Goal: Task Accomplishment & Management: Use online tool/utility

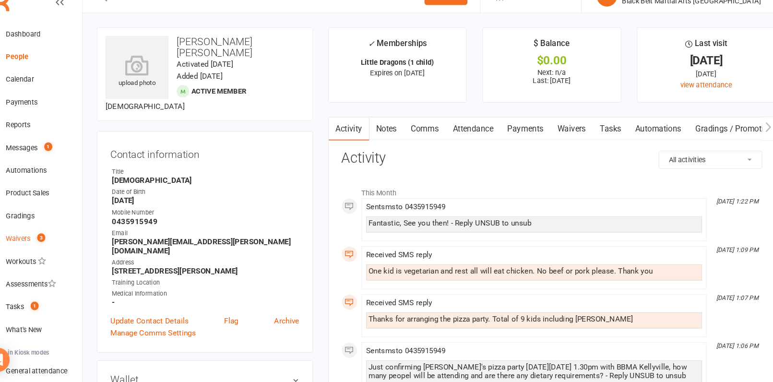
click at [42, 241] on link "Waivers 3" at bounding box center [56, 246] width 89 height 22
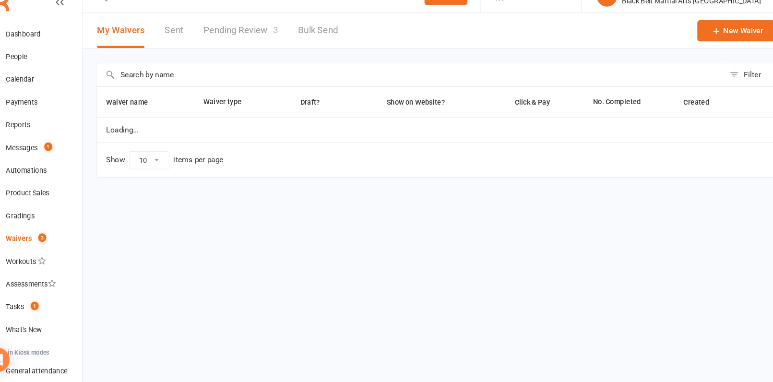
select select "100"
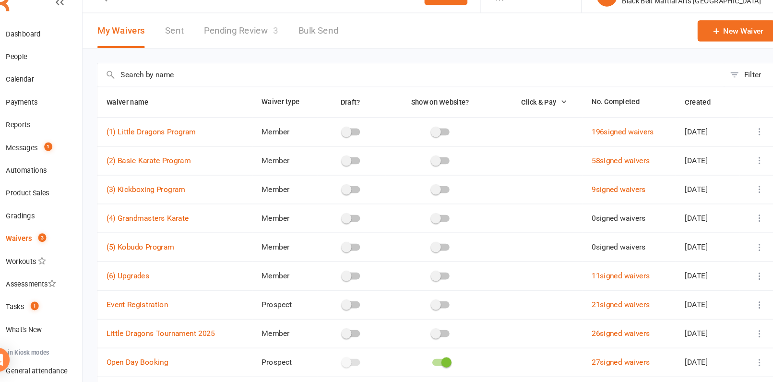
click at [255, 43] on link "Pending Review 3" at bounding box center [252, 48] width 71 height 33
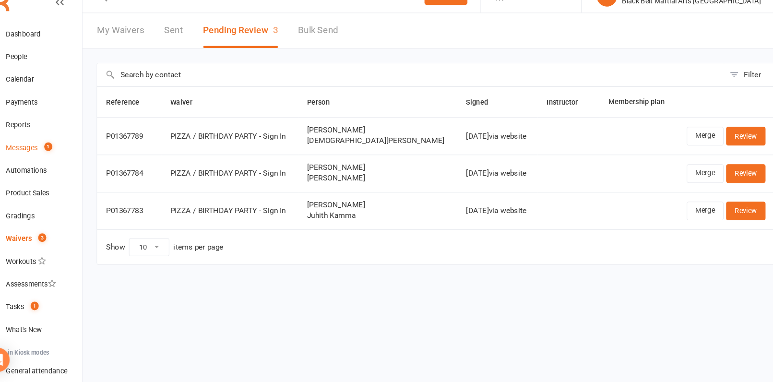
click at [41, 153] on link "Messages 1" at bounding box center [56, 160] width 89 height 22
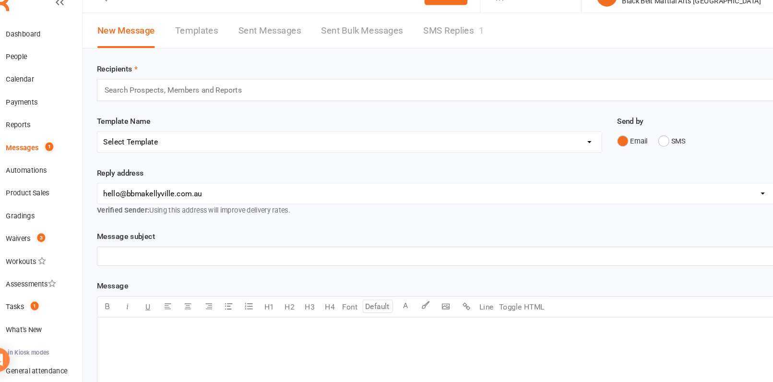
click at [455, 51] on link "SMS Replies 1" at bounding box center [454, 48] width 58 height 33
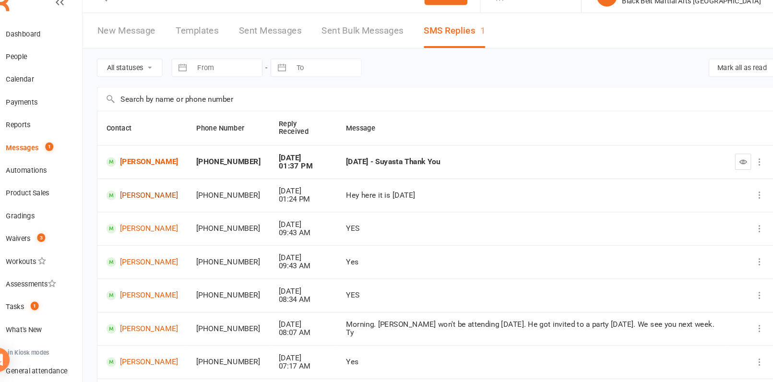
click at [151, 200] on link "[PERSON_NAME]" at bounding box center [158, 204] width 68 height 9
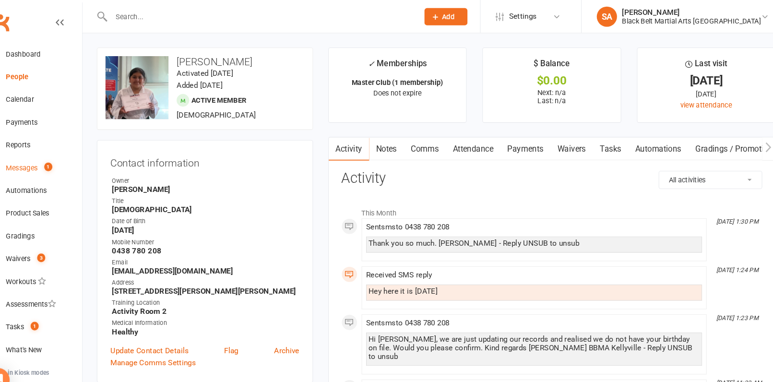
click at [36, 168] on link "Messages 1" at bounding box center [56, 160] width 89 height 22
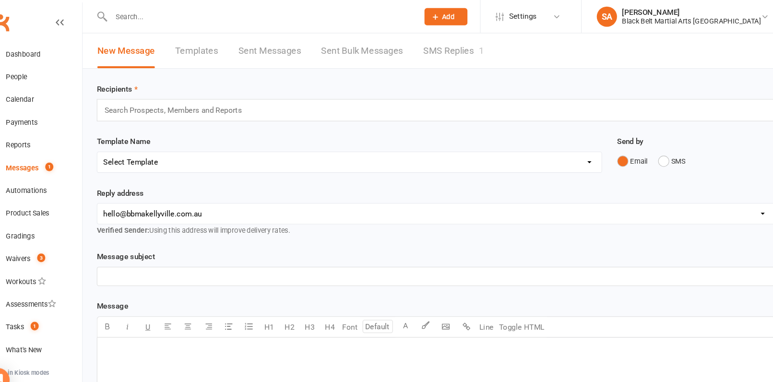
click at [432, 50] on link "SMS Replies 1" at bounding box center [454, 48] width 58 height 33
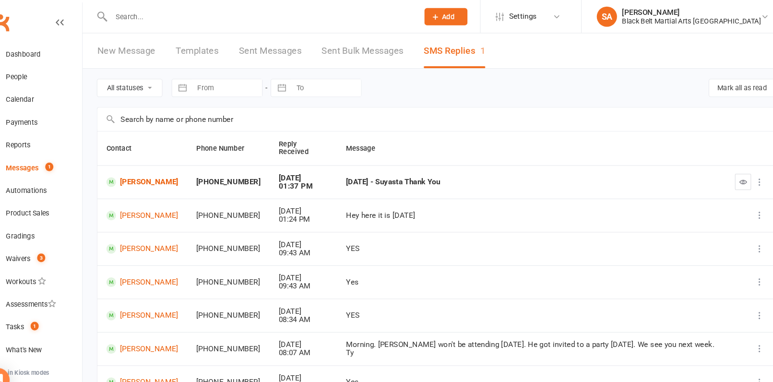
click at [157, 169] on td "[PERSON_NAME]" at bounding box center [158, 173] width 85 height 32
click at [157, 168] on link "[PERSON_NAME]" at bounding box center [158, 172] width 68 height 9
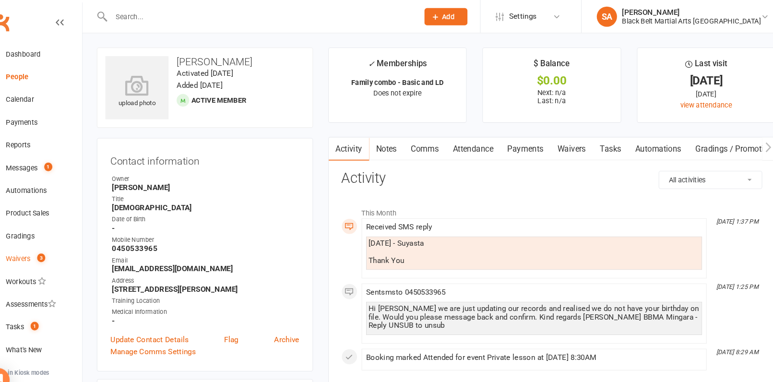
click at [42, 250] on link "Waivers 3" at bounding box center [56, 246] width 89 height 22
select select "100"
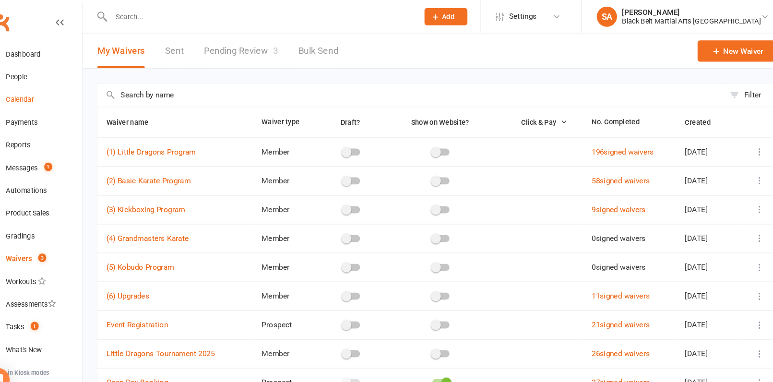
click at [36, 98] on div "Calendar" at bounding box center [42, 95] width 27 height 8
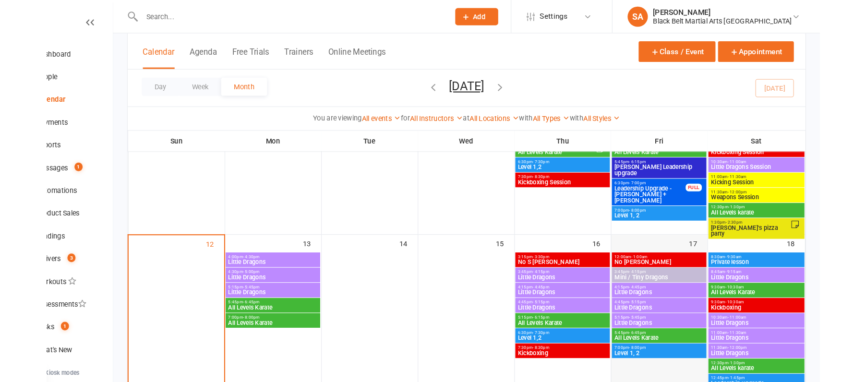
scroll to position [202, 0]
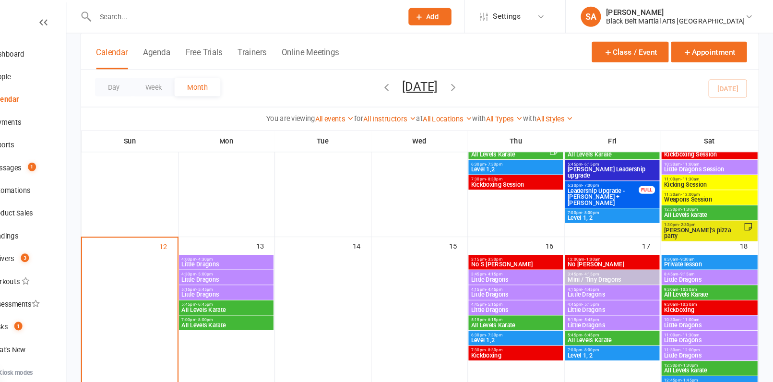
click at [686, 216] on span "[PERSON_NAME]'s pizza party" at bounding box center [707, 222] width 76 height 12
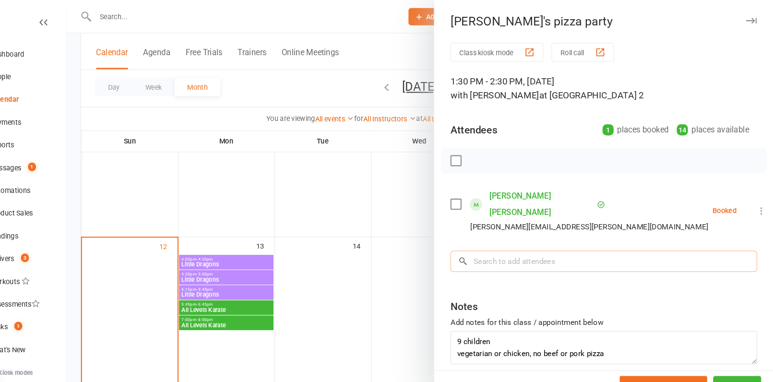
click at [556, 238] on input "search" at bounding box center [612, 248] width 291 height 20
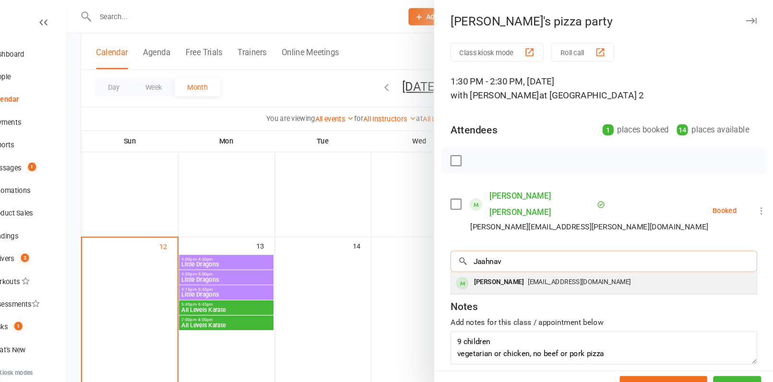
type input "Jaahnav"
click at [566, 264] on span "[EMAIL_ADDRESS][DOMAIN_NAME]" at bounding box center [588, 267] width 97 height 7
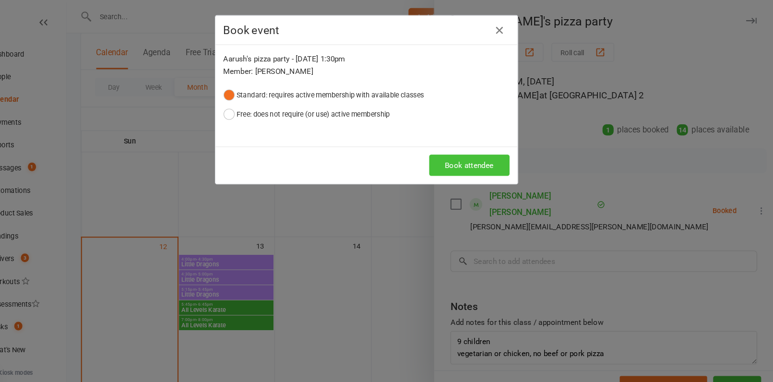
click at [493, 152] on button "Book attendee" at bounding box center [484, 157] width 76 height 20
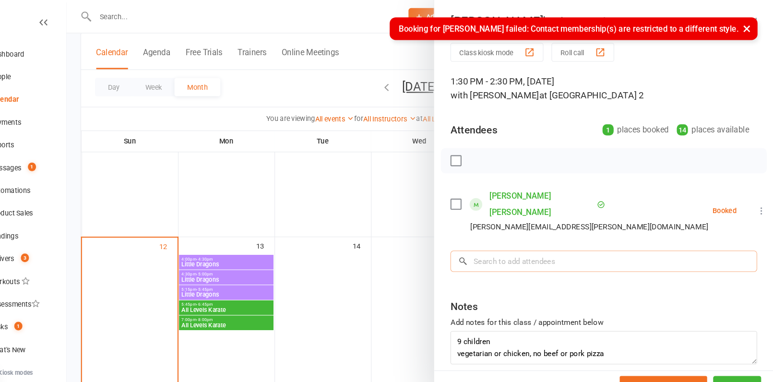
click at [514, 238] on input "search" at bounding box center [612, 248] width 291 height 20
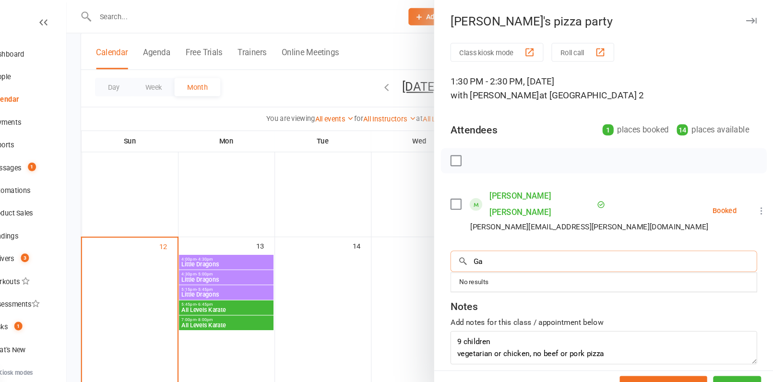
type input "G"
type input "[PERSON_NAME]"
click at [534, 238] on input "search" at bounding box center [612, 248] width 291 height 20
paste input "[PERSON_NAME]"
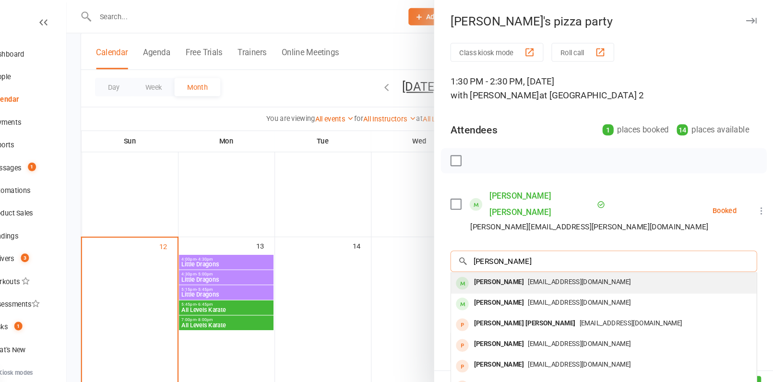
type input "[PERSON_NAME]"
click at [526, 261] on div "[PERSON_NAME]" at bounding box center [512, 268] width 55 height 14
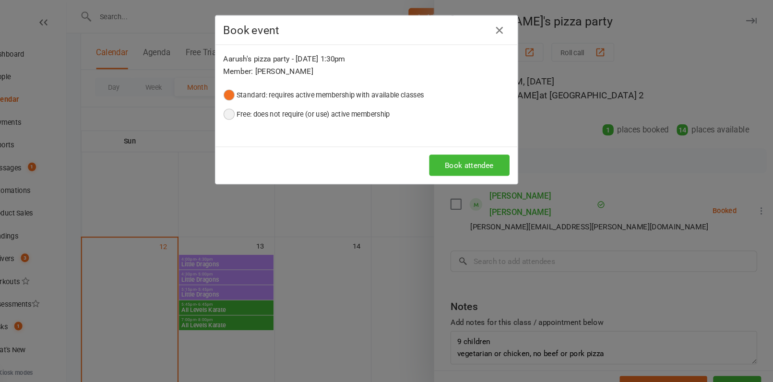
click at [406, 105] on button "Free: does not require (or use) active membership" at bounding box center [330, 108] width 158 height 18
click at [488, 171] on div "Book attendee" at bounding box center [386, 157] width 287 height 36
click at [488, 161] on button "Book attendee" at bounding box center [484, 157] width 76 height 20
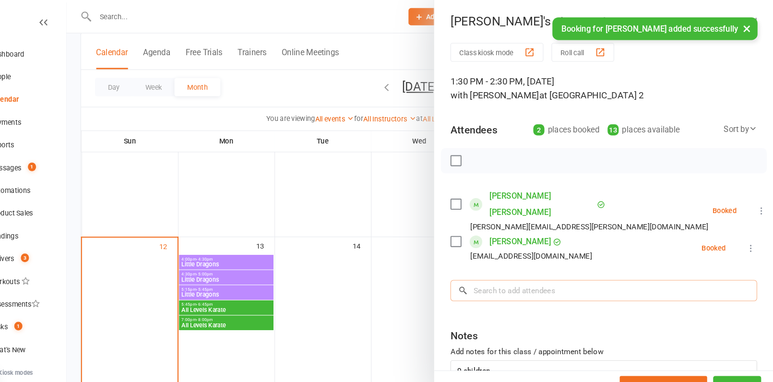
click at [516, 266] on input "search" at bounding box center [612, 276] width 291 height 20
paste input "[PERSON_NAME]"
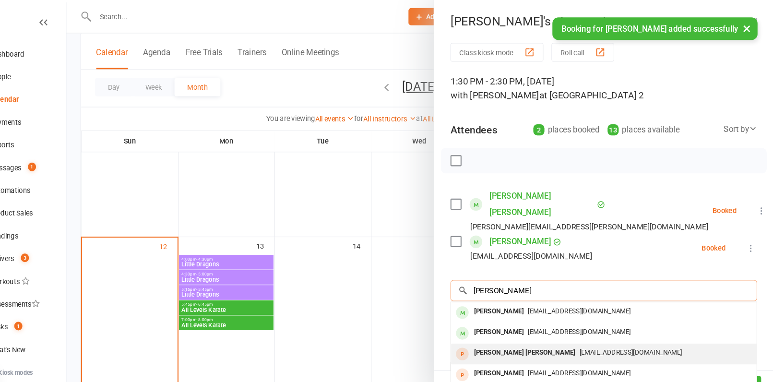
type input "[PERSON_NAME]"
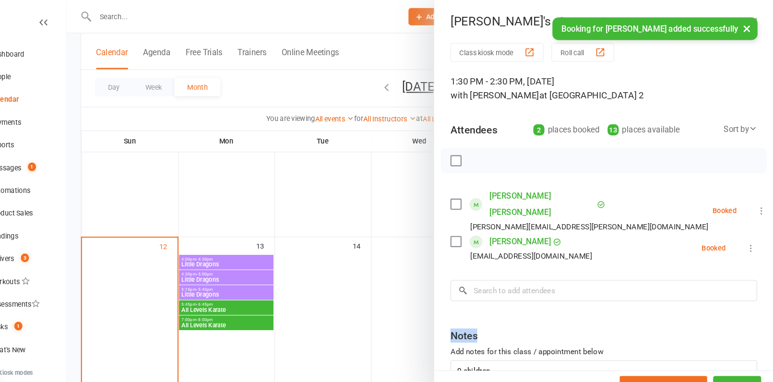
drag, startPoint x: 502, startPoint y: 311, endPoint x: 514, endPoint y: 288, distance: 26.2
click at [513, 296] on div "Class kiosk mode Roll call 1:30 PM - 2:30 PM, [DATE] with [PERSON_NAME] at Acti…" at bounding box center [612, 231] width 322 height 381
click at [515, 266] on input "search" at bounding box center [612, 276] width 291 height 20
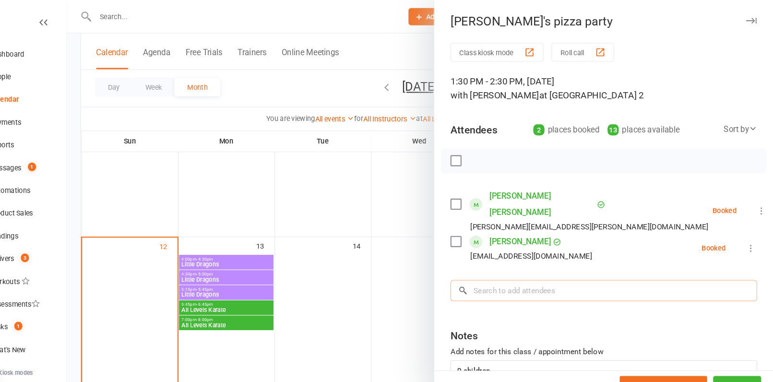
paste input "[PERSON_NAME]"
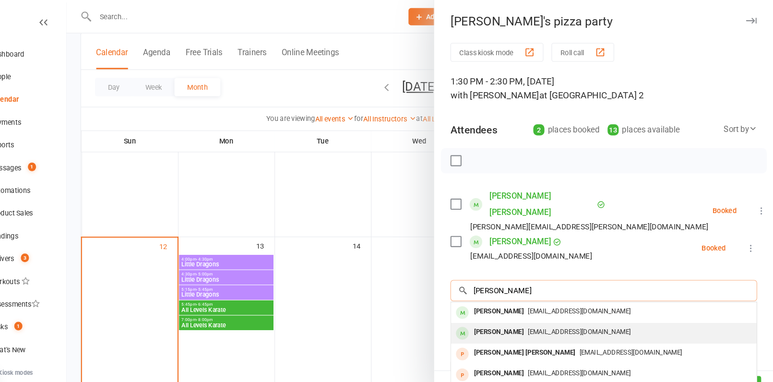
type input "[PERSON_NAME]"
click at [511, 307] on div "Pragathi Ganesh [EMAIL_ADDRESS][DOMAIN_NAME]" at bounding box center [612, 317] width 290 height 20
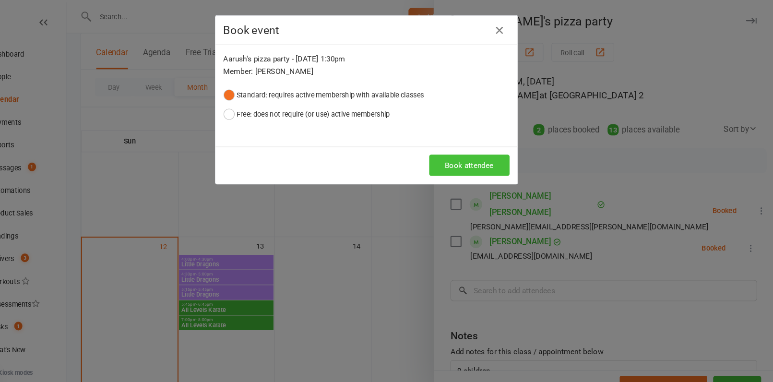
click at [473, 151] on button "Book attendee" at bounding box center [484, 157] width 76 height 20
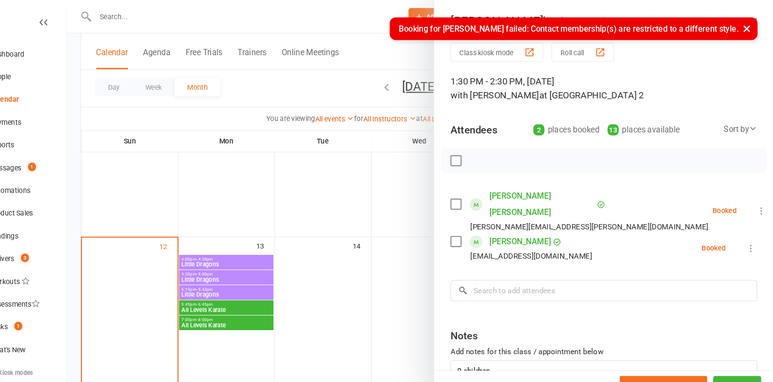
click at [533, 246] on div "Class kiosk mode Roll call 1:30 PM - 2:30 PM, [DATE] with [PERSON_NAME] at Acti…" at bounding box center [612, 231] width 322 height 381
click at [533, 266] on input "search" at bounding box center [612, 276] width 291 height 20
paste input "[PERSON_NAME]"
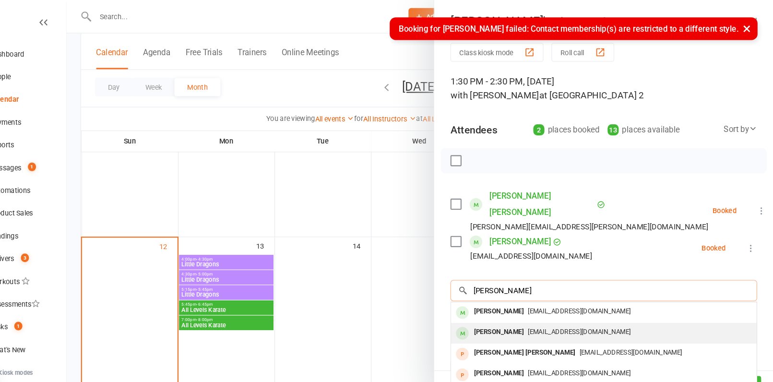
type input "[PERSON_NAME]"
click at [516, 307] on div "Pragathi Ganesh [EMAIL_ADDRESS][DOMAIN_NAME]" at bounding box center [612, 317] width 290 height 20
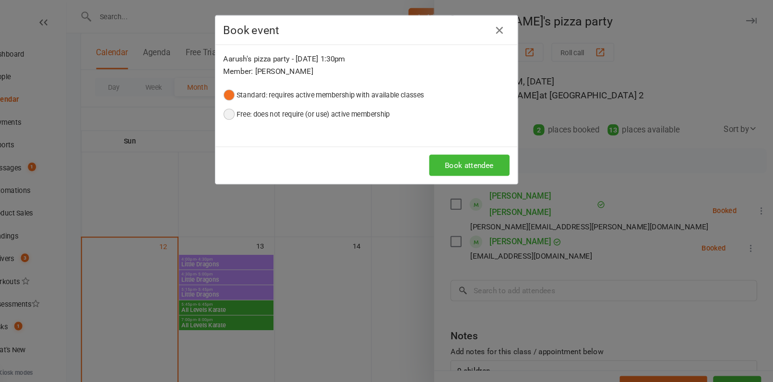
click at [375, 105] on button "Free: does not require (or use) active membership" at bounding box center [330, 108] width 158 height 18
click at [495, 153] on button "Book attendee" at bounding box center [484, 157] width 76 height 20
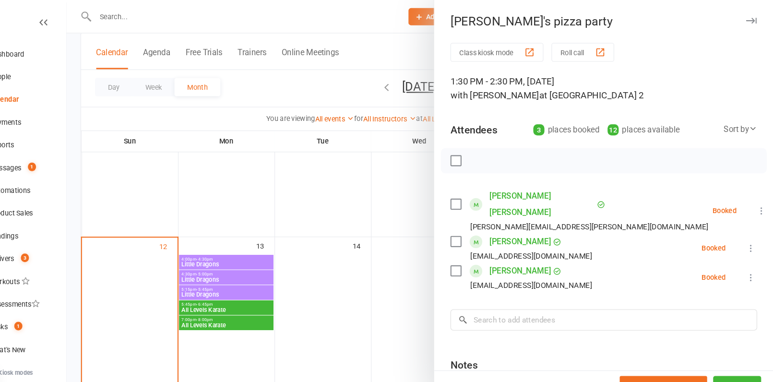
click at [414, 168] on div at bounding box center [438, 191] width 672 height 382
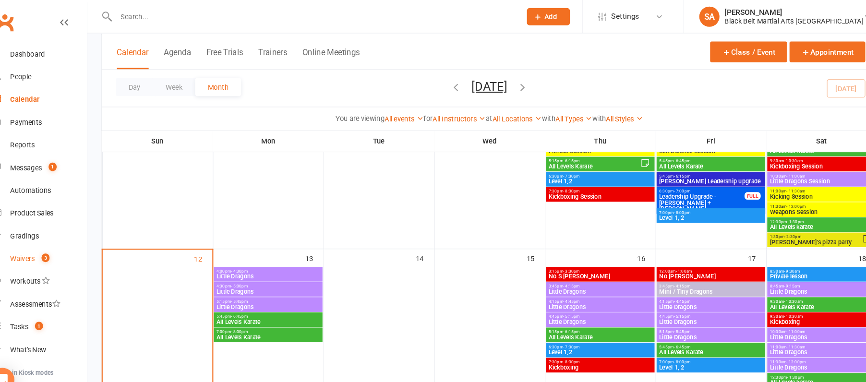
click at [48, 239] on link "Waivers 3" at bounding box center [56, 246] width 89 height 22
select select "100"
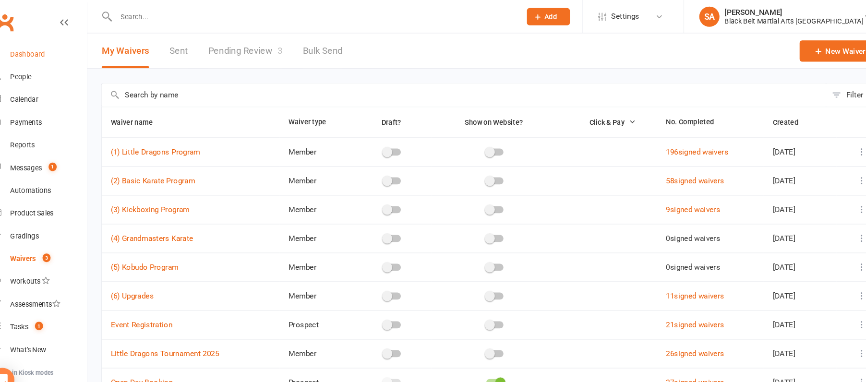
click at [39, 49] on div "Dashboard" at bounding box center [45, 52] width 33 height 8
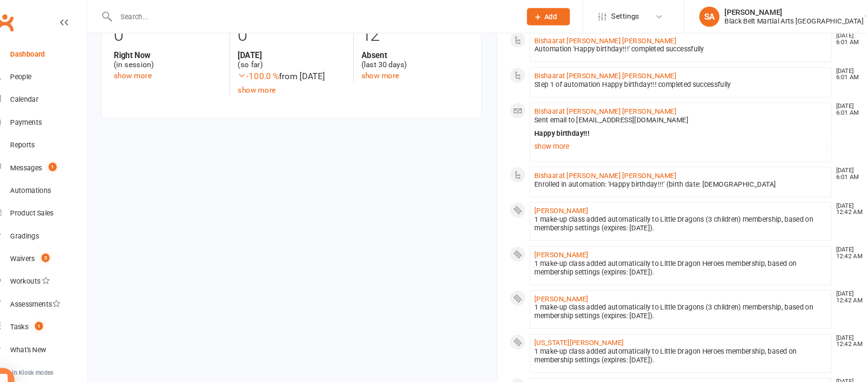
scroll to position [164, 0]
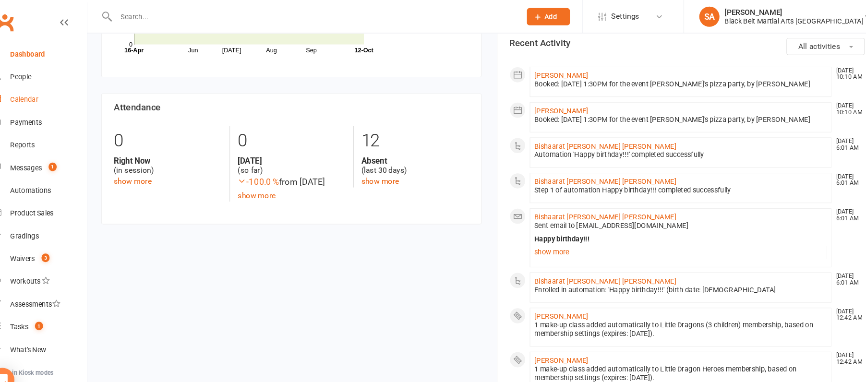
click at [40, 100] on link "Calendar" at bounding box center [56, 95] width 89 height 22
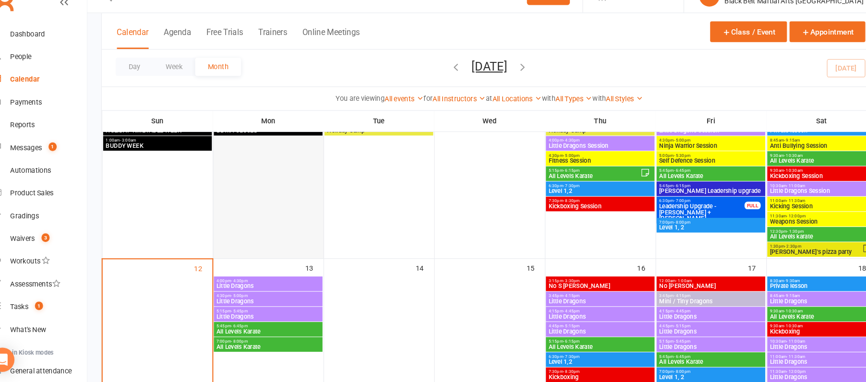
scroll to position [174, 0]
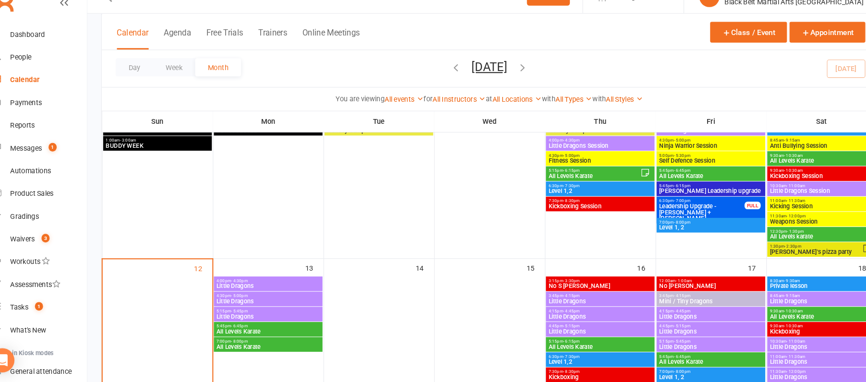
click at [241, 290] on span "Little Dragons" at bounding box center [273, 291] width 99 height 6
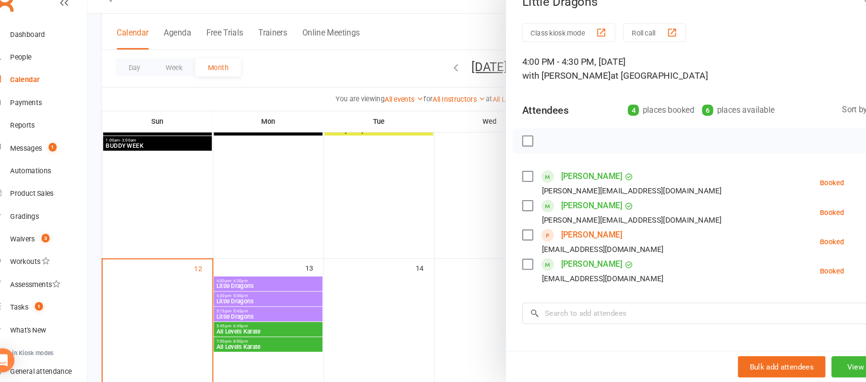
click at [566, 245] on link "[PERSON_NAME]" at bounding box center [581, 241] width 58 height 15
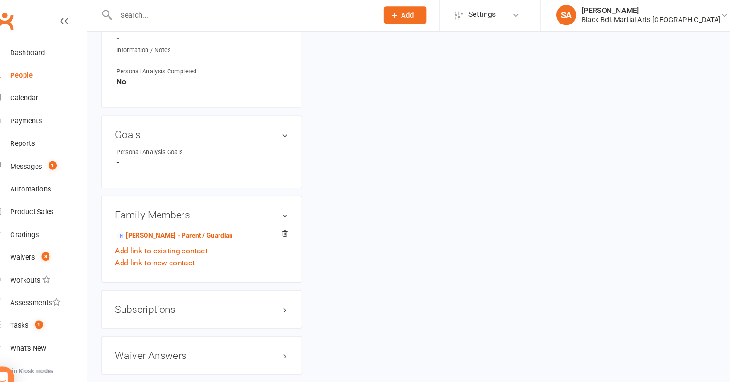
scroll to position [662, 0]
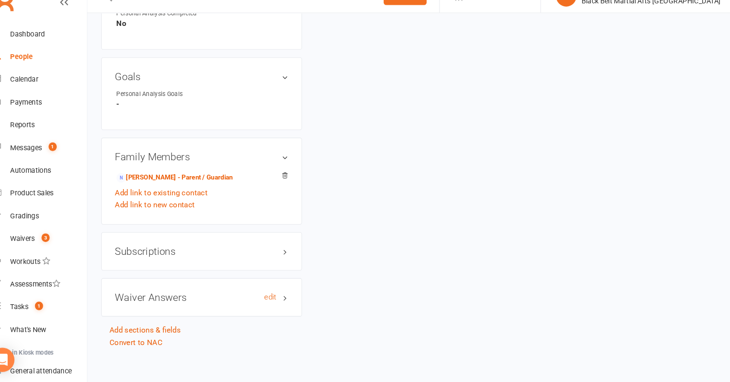
click at [154, 300] on h3 "Waiver Answers edit" at bounding box center [210, 301] width 165 height 11
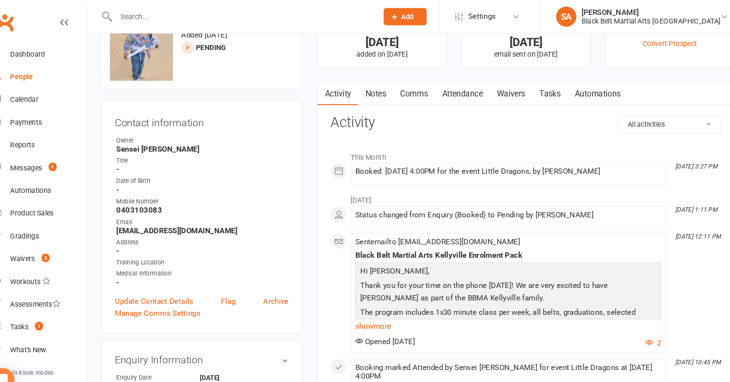
scroll to position [0, 0]
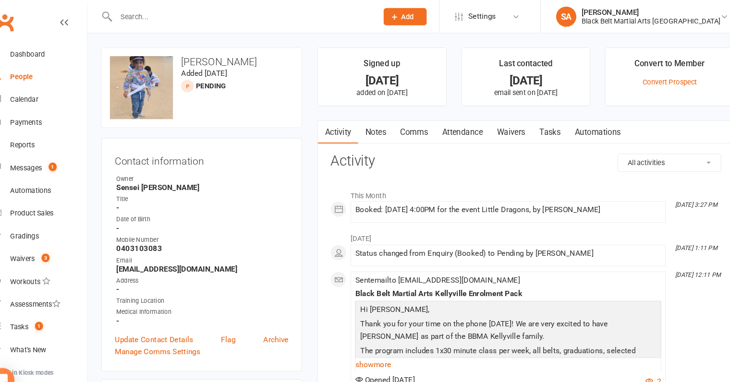
click at [406, 127] on link "Comms" at bounding box center [412, 126] width 40 height 22
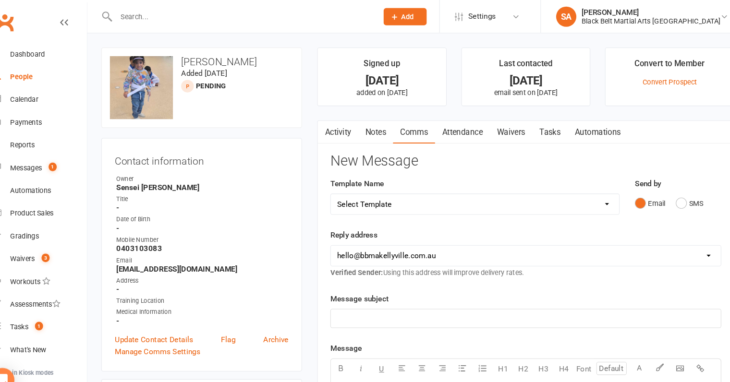
click at [420, 186] on select "Select Template [SMS] Bank account details [SMS] Booth follow up [Email] Cancel…" at bounding box center [470, 193] width 274 height 19
select select "39"
click at [333, 184] on select "Select Template [SMS] Bank account details [SMS] Booth follow up [Email] Cancel…" at bounding box center [470, 193] width 274 height 19
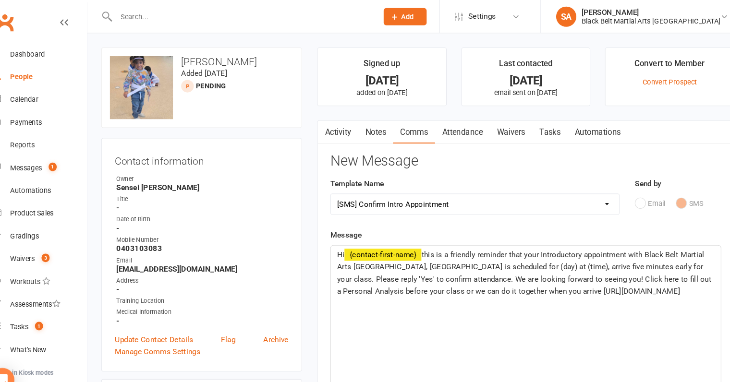
click at [421, 238] on span "this is a friendly reminder that your Introductory appointment with Black Belt …" at bounding box center [517, 259] width 357 height 43
click at [540, 243] on span "Hi this is a friendly reminder that your Introductory appointment with Black Be…" at bounding box center [514, 259] width 350 height 43
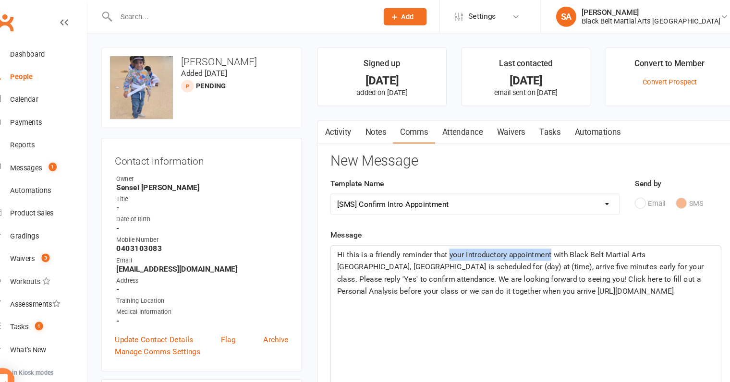
drag, startPoint x: 540, startPoint y: 242, endPoint x: 445, endPoint y: 243, distance: 95.5
click at [445, 243] on span "Hi this is a friendly reminder that your Introductory appointment with Black Be…" at bounding box center [514, 259] width 350 height 43
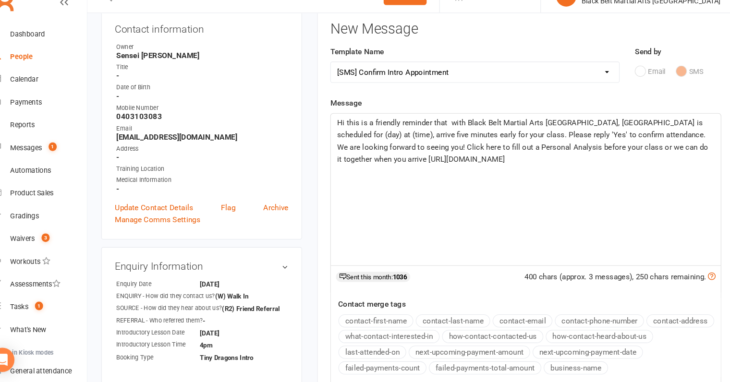
scroll to position [109, 0]
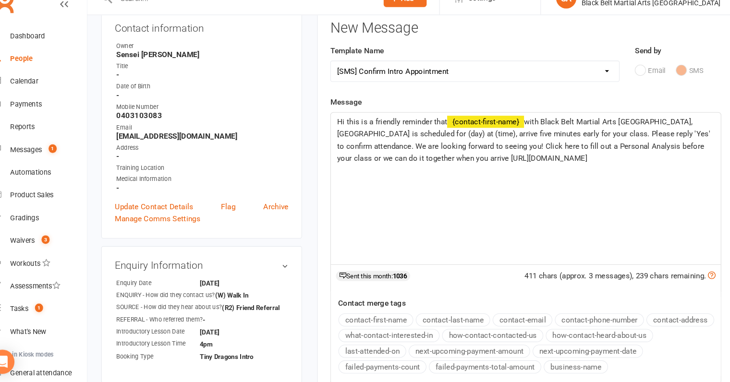
click at [368, 321] on button "contact-first-name" at bounding box center [375, 321] width 71 height 12
click at [537, 144] on span "'s second Karate lesson with Black Belt Martial Arts [GEOGRAPHIC_DATA], [GEOGRA…" at bounding box center [514, 150] width 350 height 43
click at [588, 141] on span "'s second Karate lesson with Black Belt Martial Arts [GEOGRAPHIC_DATA], [GEOGRA…" at bounding box center [517, 150] width 356 height 43
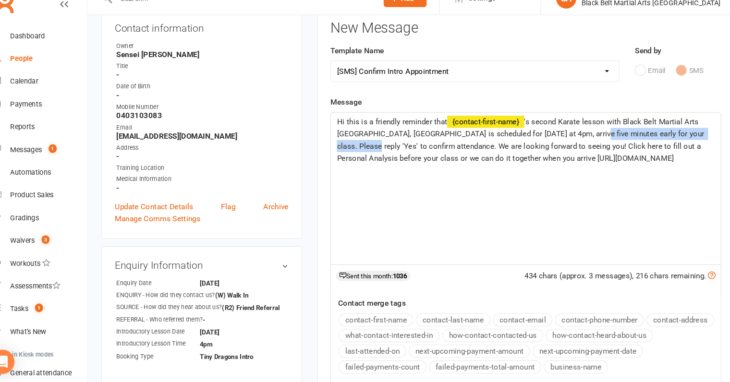
drag, startPoint x: 358, startPoint y: 156, endPoint x: 582, endPoint y: 143, distance: 224.5
click at [582, 143] on span "'s second Karate lesson with Black Belt Martial Arts [GEOGRAPHIC_DATA], [GEOGRA…" at bounding box center [514, 150] width 350 height 43
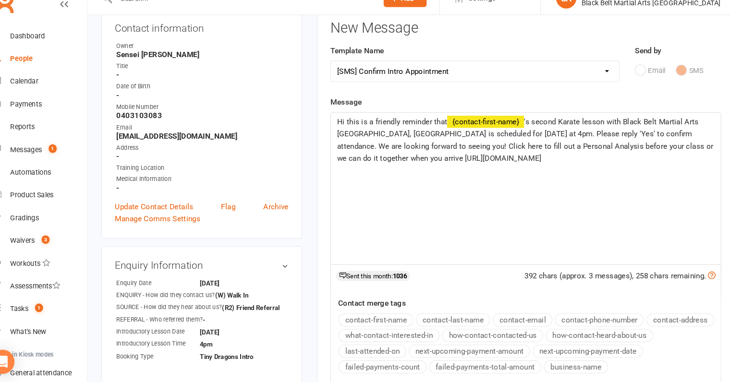
drag, startPoint x: 608, startPoint y: 172, endPoint x: 502, endPoint y: 153, distance: 107.9
click at [502, 153] on div "Hi this is a friendly reminder that ﻿ {contact-first-name} 's second Karate les…" at bounding box center [518, 196] width 370 height 144
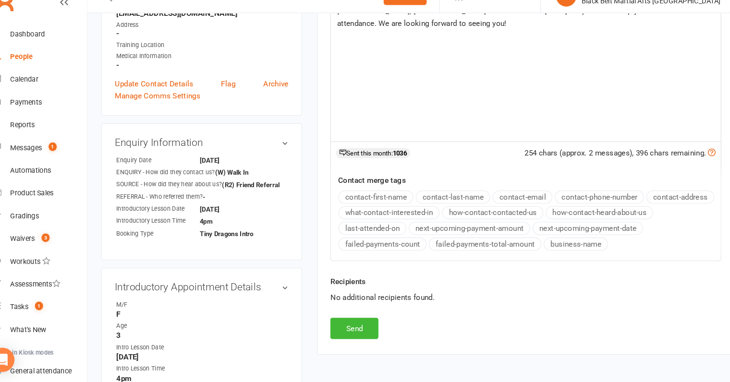
scroll to position [369, 0]
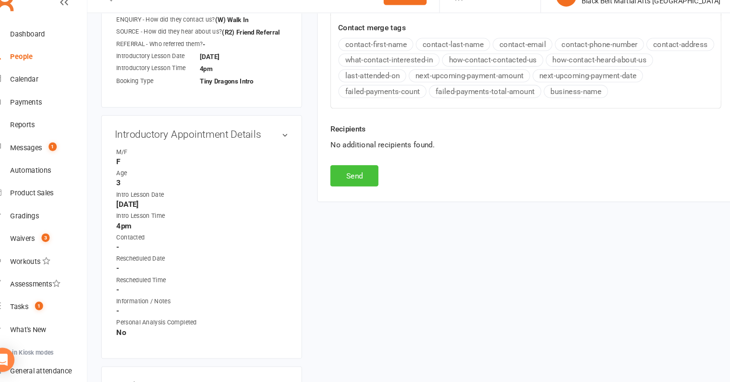
click at [348, 185] on button "Send" at bounding box center [356, 186] width 46 height 20
select select
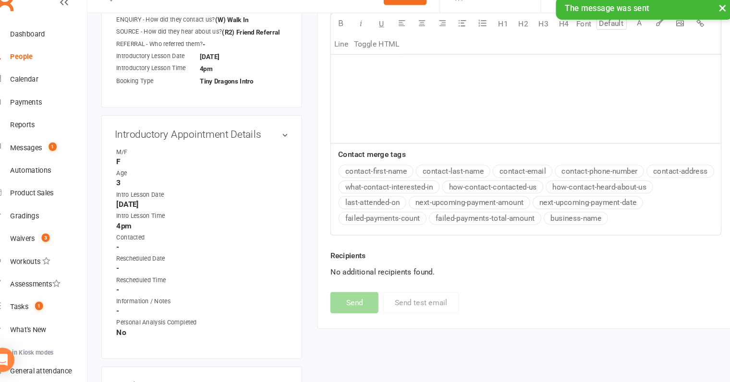
scroll to position [0, 0]
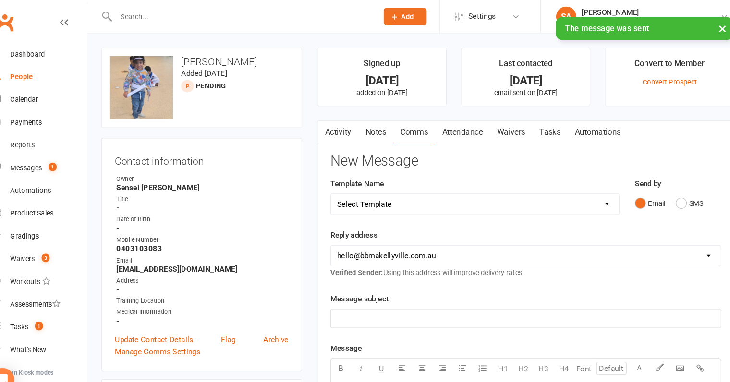
click at [346, 125] on link "Activity" at bounding box center [340, 126] width 38 height 22
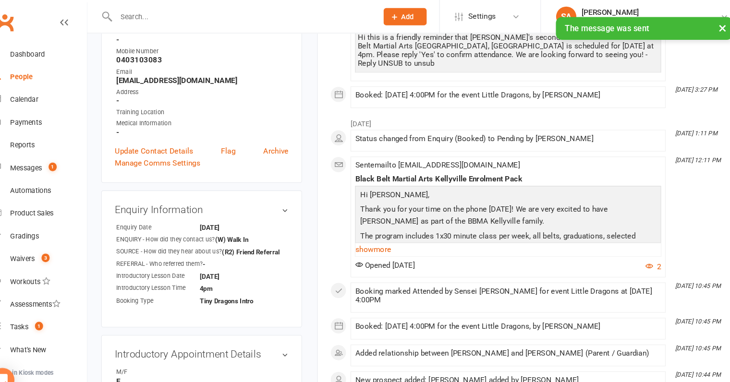
scroll to position [177, 0]
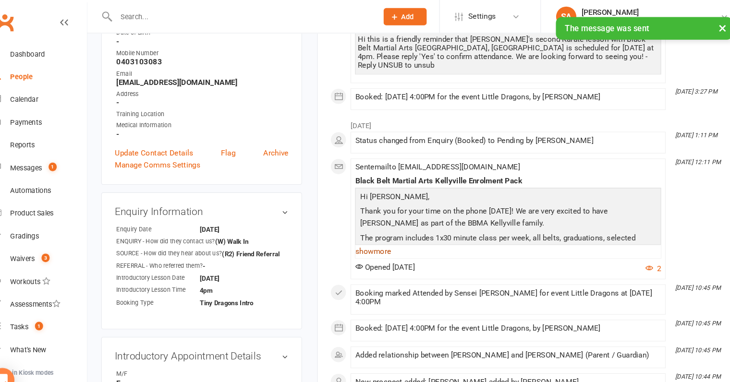
click at [368, 238] on link "show more" at bounding box center [501, 238] width 290 height 13
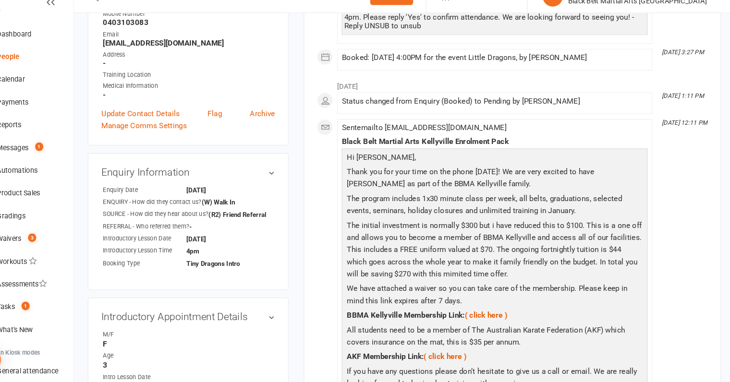
scroll to position [0, 0]
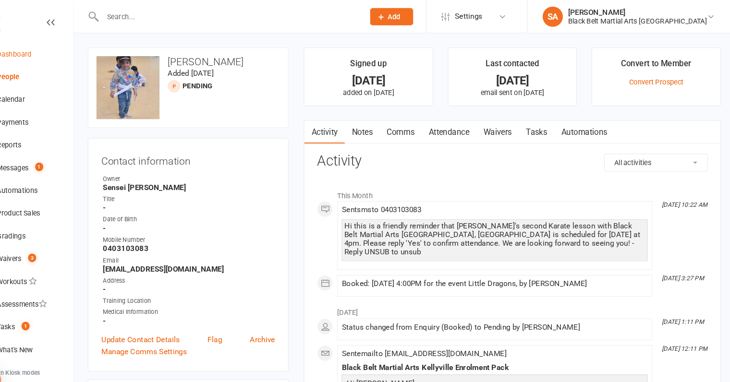
click at [43, 48] on div "Dashboard" at bounding box center [45, 52] width 33 height 8
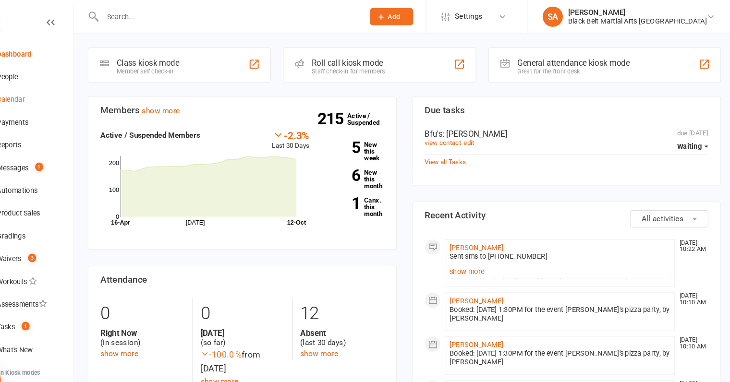
click at [38, 93] on div "Calendar" at bounding box center [42, 95] width 27 height 8
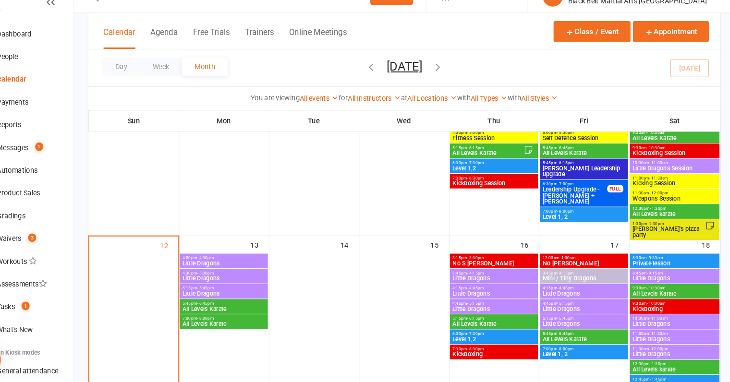
scroll to position [193, 0]
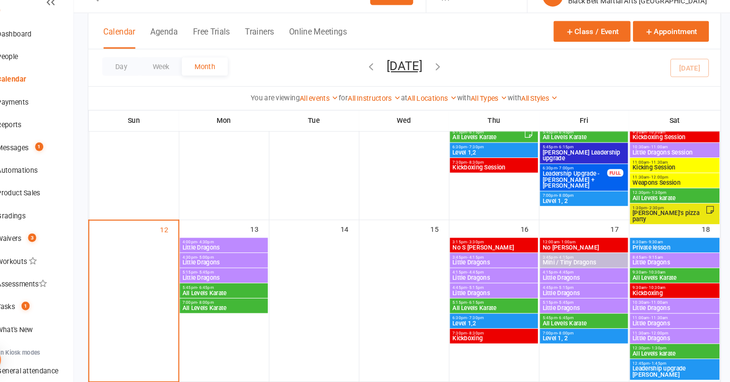
click at [224, 266] on span "Little Dragons" at bounding box center [243, 269] width 79 height 6
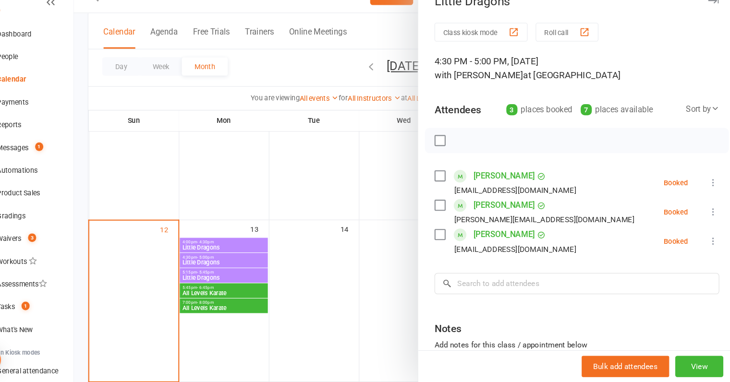
click at [223, 258] on div at bounding box center [416, 191] width 628 height 382
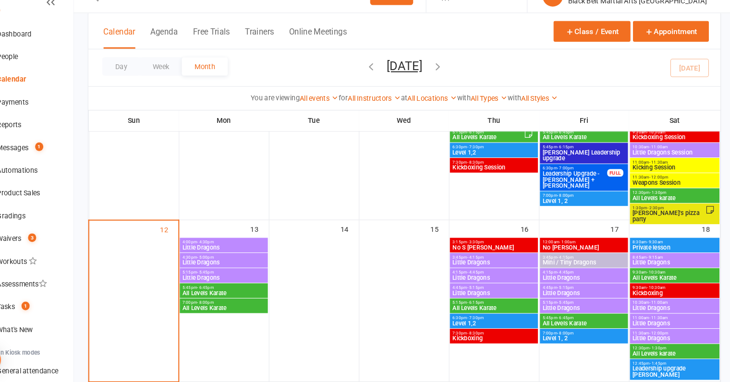
click at [224, 255] on span "Little Dragons" at bounding box center [243, 255] width 79 height 6
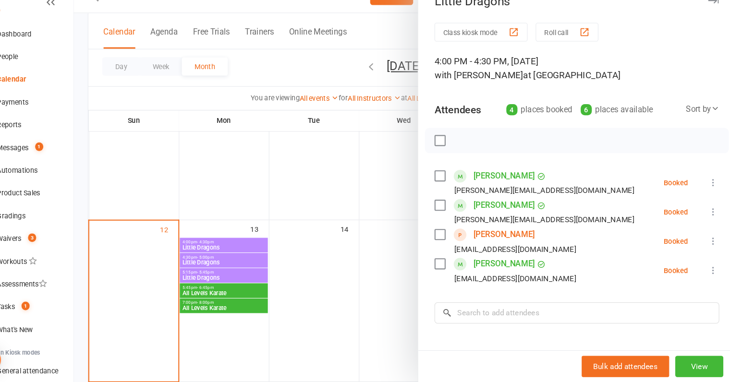
click at [224, 255] on div at bounding box center [416, 191] width 628 height 382
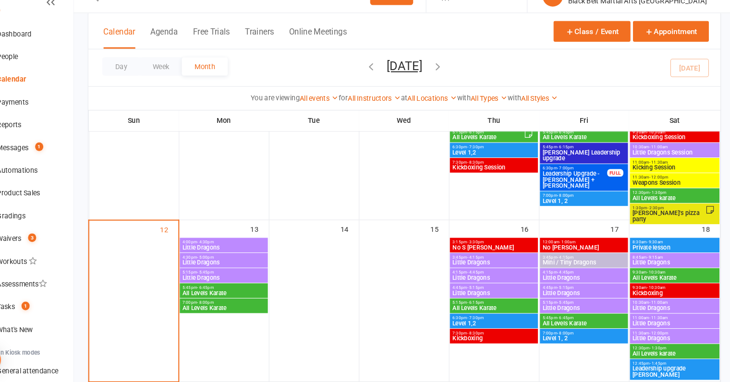
click at [224, 280] on span "Little Dragons" at bounding box center [243, 283] width 79 height 6
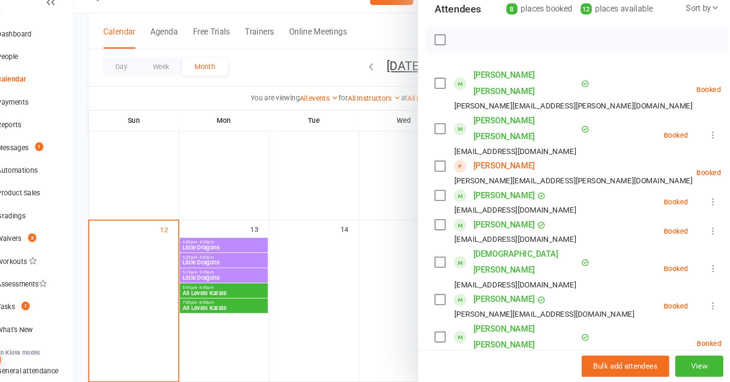
scroll to position [95, 0]
click at [511, 170] on link "[PERSON_NAME]" at bounding box center [510, 177] width 58 height 15
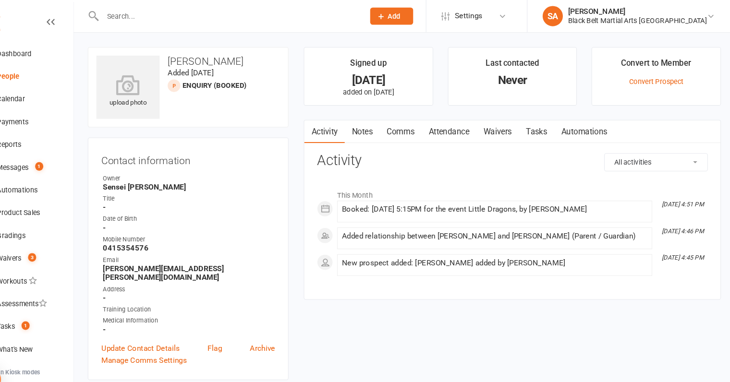
click at [415, 120] on link "Comms" at bounding box center [412, 126] width 40 height 22
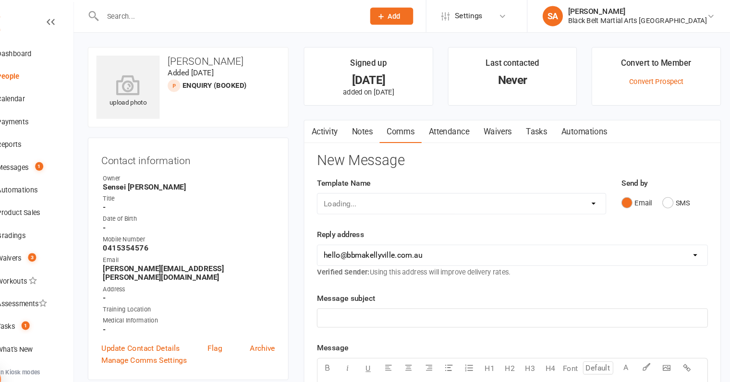
click at [532, 192] on select "Loading..." at bounding box center [470, 193] width 274 height 19
select select "39"
click at [333, 184] on select "Select Template [SMS] Bank account details [SMS] Booth follow up [Email] Cancel…" at bounding box center [470, 193] width 274 height 19
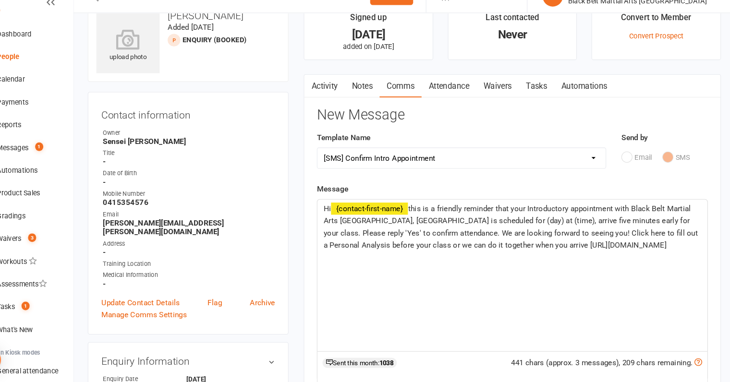
scroll to position [26, 0]
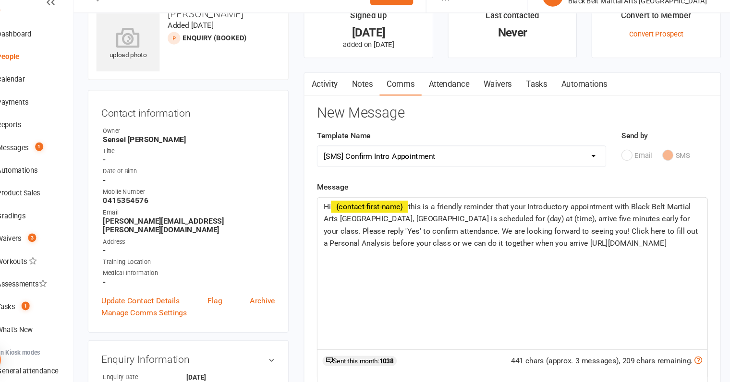
click at [560, 228] on span "this is a friendly reminder that your Introductory appointment with Black Belt …" at bounding box center [517, 232] width 357 height 43
click at [603, 226] on span "this is a friendly reminder that your Introductory appointment with Black Belt …" at bounding box center [517, 232] width 357 height 43
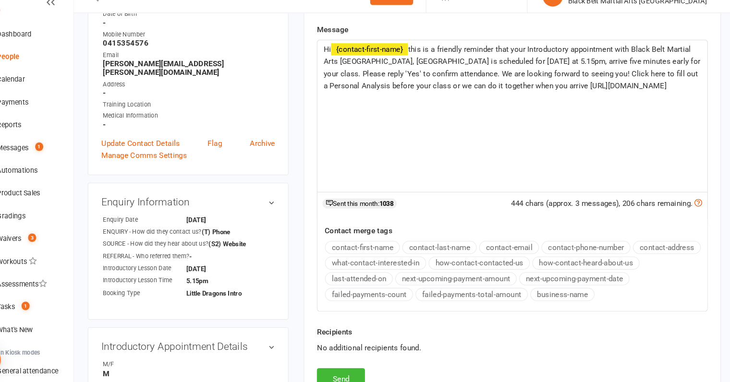
scroll to position [224, 0]
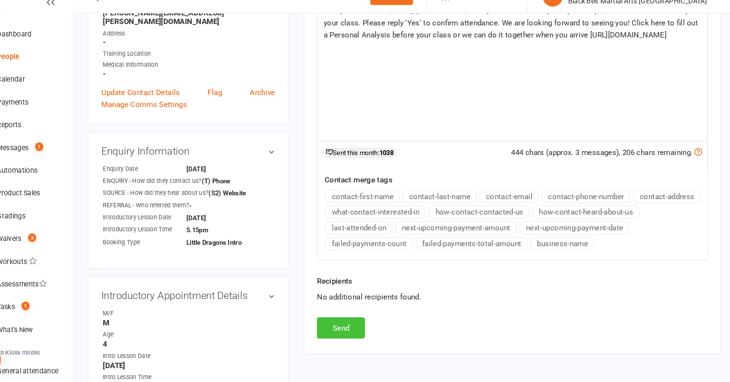
click at [353, 335] on button "Send" at bounding box center [356, 331] width 46 height 20
select select
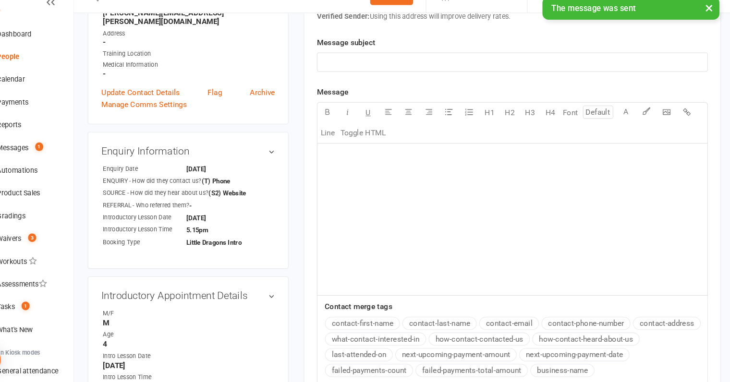
scroll to position [0, 0]
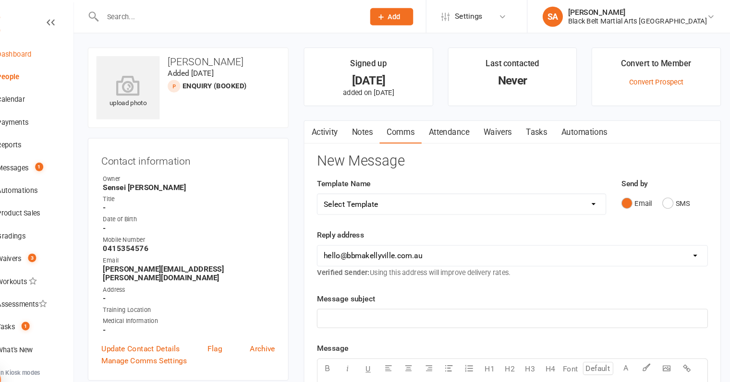
click at [55, 58] on link "Dashboard" at bounding box center [56, 52] width 89 height 22
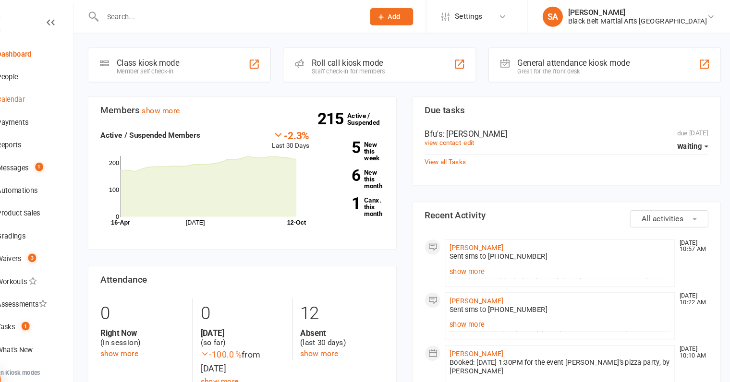
click at [39, 94] on div "Calendar" at bounding box center [42, 95] width 27 height 8
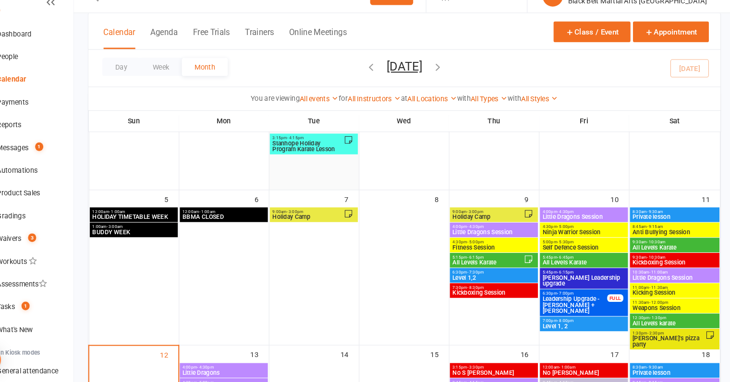
scroll to position [75, 0]
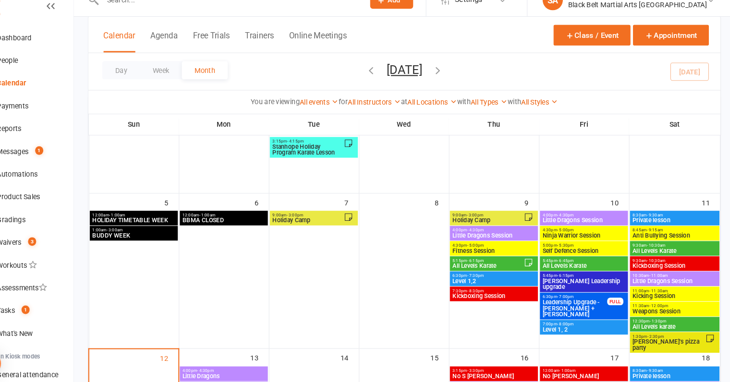
click at [659, 341] on span "[PERSON_NAME]'s pizza party" at bounding box center [667, 343] width 70 height 12
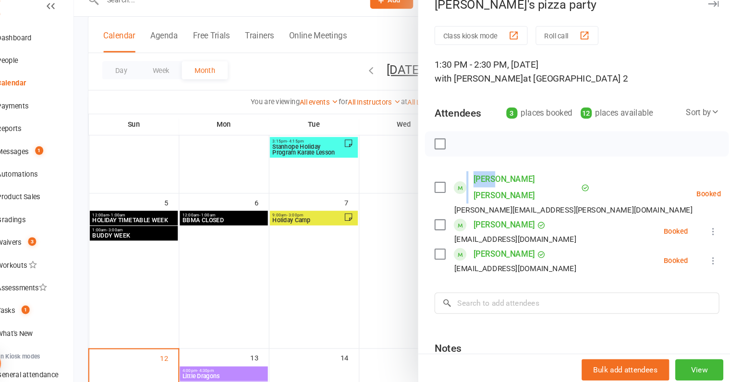
drag, startPoint x: 474, startPoint y: 185, endPoint x: 502, endPoint y: 186, distance: 27.4
click at [502, 186] on div "[PERSON_NAME] Alapati [EMAIL_ADDRESS][PERSON_NAME][DOMAIN_NAME]" at bounding box center [568, 200] width 249 height 43
click at [466, 168] on div "Class kiosk mode Roll call 1:30 PM - 2:30 PM, [DATE] with [PERSON_NAME] at Acti…" at bounding box center [579, 245] width 301 height 409
drag, startPoint x: 475, startPoint y: 185, endPoint x: 505, endPoint y: 186, distance: 29.8
click at [505, 186] on div "[PERSON_NAME] Alapati [EMAIL_ADDRESS][PERSON_NAME][DOMAIN_NAME]" at bounding box center [568, 200] width 249 height 43
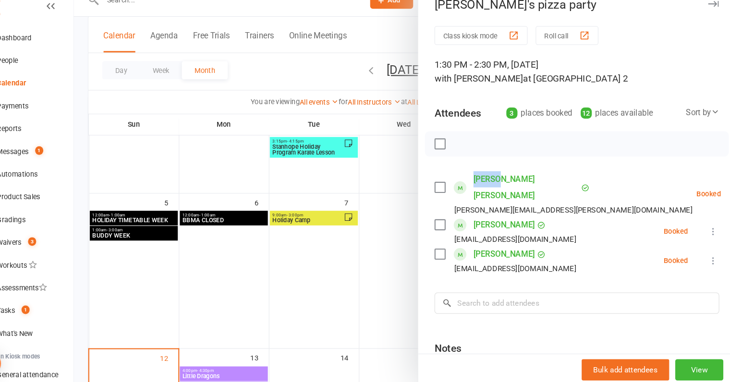
copy link "[PERSON_NAME]"
click at [43, 57] on link "Dashboard" at bounding box center [56, 52] width 89 height 22
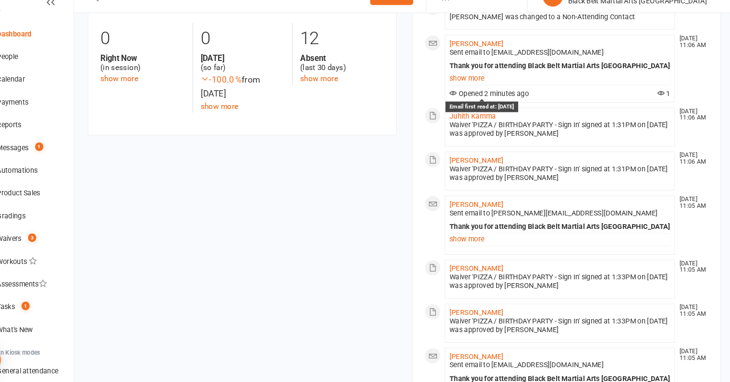
scroll to position [257, 0]
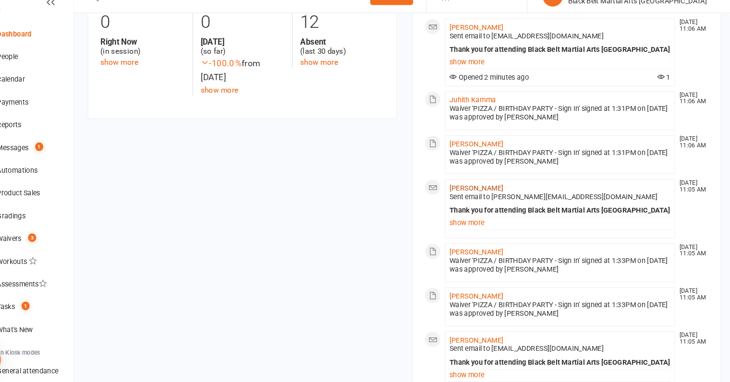
click at [492, 194] on link "[PERSON_NAME]" at bounding box center [483, 198] width 51 height 8
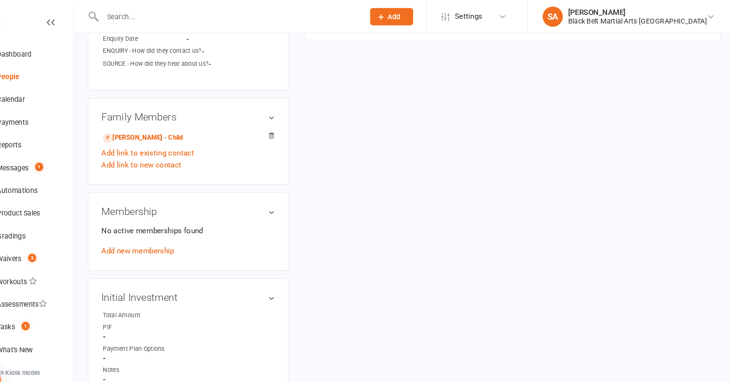
scroll to position [402, 0]
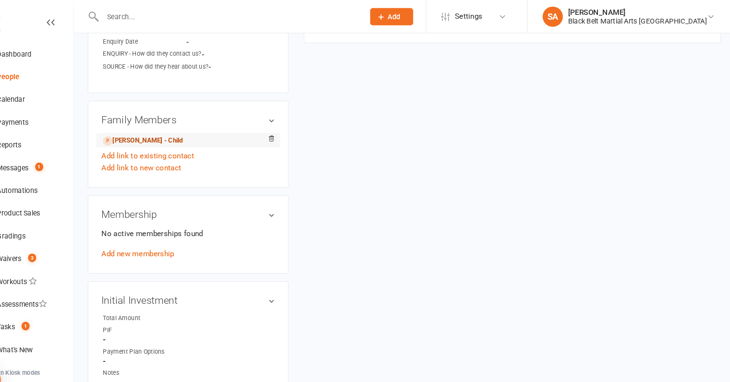
click at [162, 129] on link "[PERSON_NAME] - Child" at bounding box center [168, 134] width 76 height 10
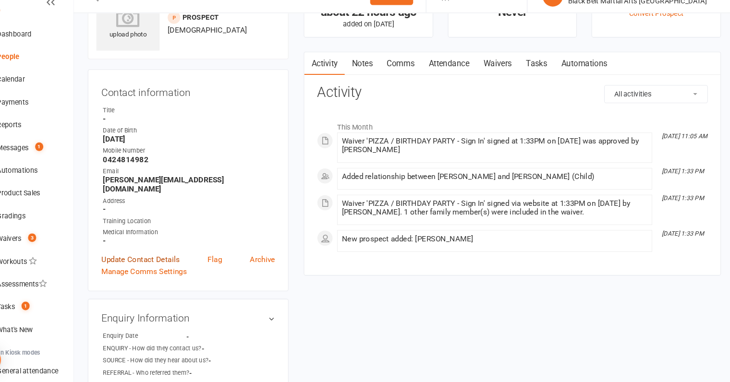
click at [175, 260] on link "Update Contact Details" at bounding box center [165, 266] width 74 height 12
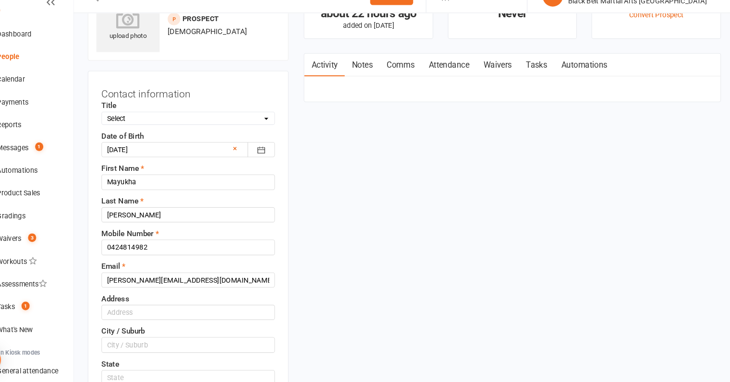
click at [150, 130] on select "Select [DEMOGRAPHIC_DATA] [DEMOGRAPHIC_DATA] Other" at bounding box center [211, 131] width 164 height 11
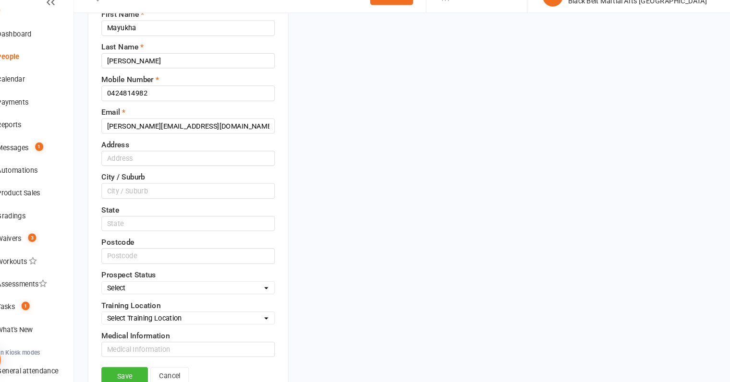
scroll to position [194, 0]
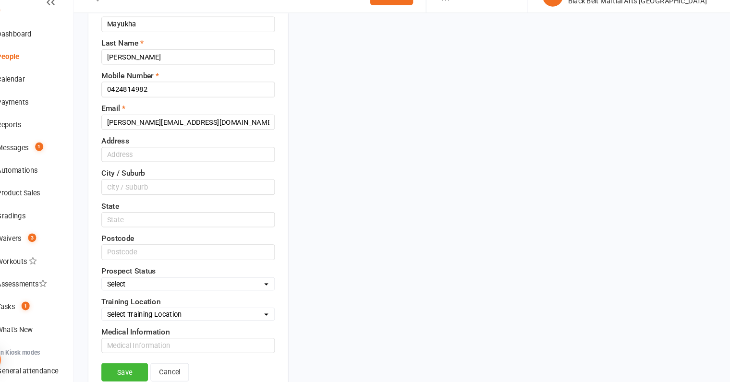
click at [197, 288] on select "Select Enquiry (Booked) Enquiry (Not Booked) DNS Pending BFU (Follow Up) No Sal…" at bounding box center [211, 289] width 164 height 11
select select "Pizza/birthday party"
click at [129, 284] on select "Select Enquiry (Booked) Enquiry (Not Booked) DNS Pending BFU (Follow Up) No Sal…" at bounding box center [211, 289] width 164 height 11
click at [149, 369] on link "Save" at bounding box center [150, 372] width 44 height 17
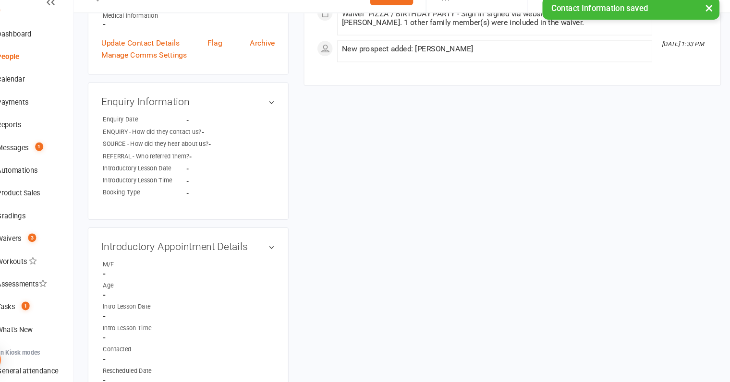
scroll to position [267, 0]
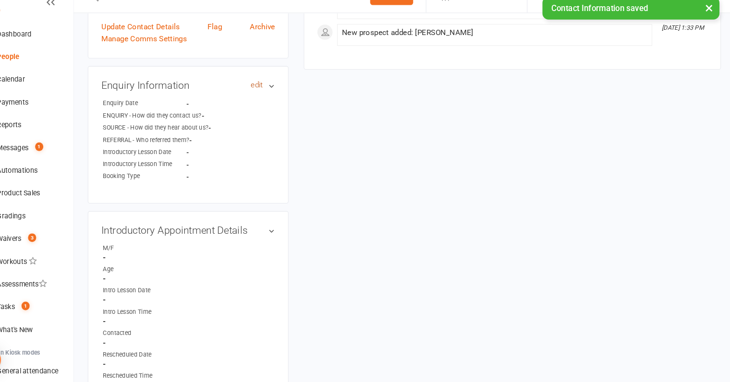
click at [278, 96] on link "edit" at bounding box center [276, 100] width 12 height 8
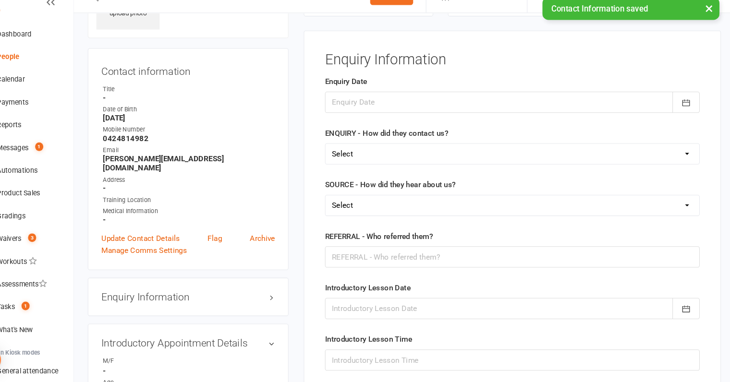
scroll to position [65, 0]
click at [414, 114] on div at bounding box center [518, 117] width 356 height 20
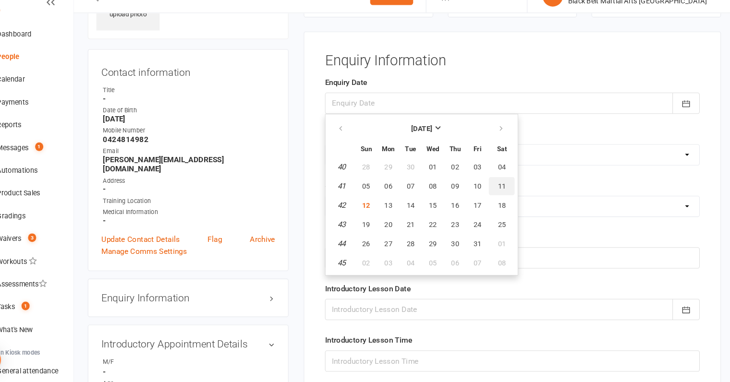
click at [508, 193] on span "11" at bounding box center [508, 196] width 8 height 8
type input "[DATE]"
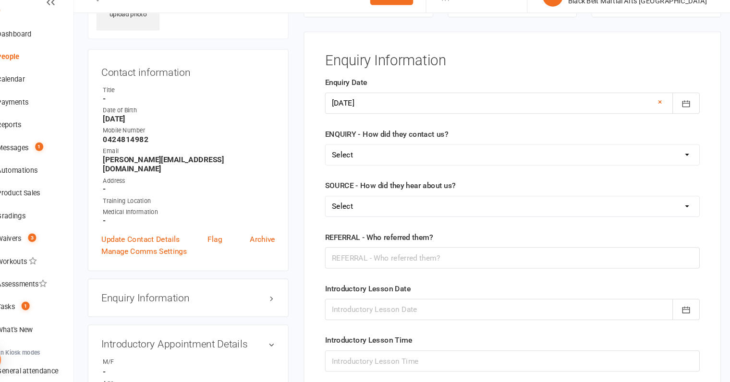
click at [373, 168] on select "Select (W) Walk In (T) Phone (I) Internet / Email (S) Studio Initiated" at bounding box center [518, 165] width 355 height 19
select select "(S) Studio Initiated"
click at [341, 156] on select "Select (W) Walk In (T) Phone (I) Internet / Email (S) Studio Initiated" at bounding box center [518, 165] width 355 height 19
click at [384, 214] on select "Select (A3) Flyer (A6) Sign (A8) Car (C1) ASP (C2) School Sport (C4) Booth / St…" at bounding box center [518, 214] width 355 height 19
select select "(I2) Pizza Party"
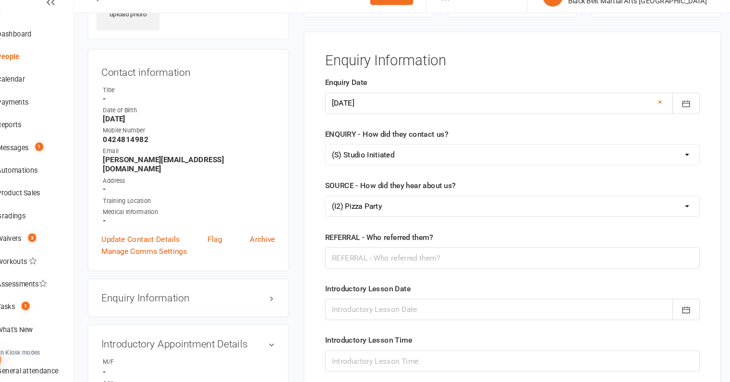
click at [341, 205] on select "Select (A3) Flyer (A6) Sign (A8) Car (C1) ASP (C2) School Sport (C4) Booth / St…" at bounding box center [518, 214] width 355 height 19
click at [410, 265] on input "text" at bounding box center [518, 264] width 356 height 20
paste input "[PERSON_NAME]"
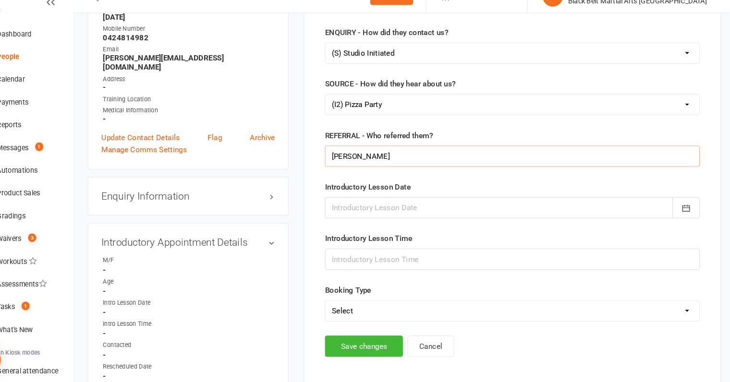
scroll to position [269, 0]
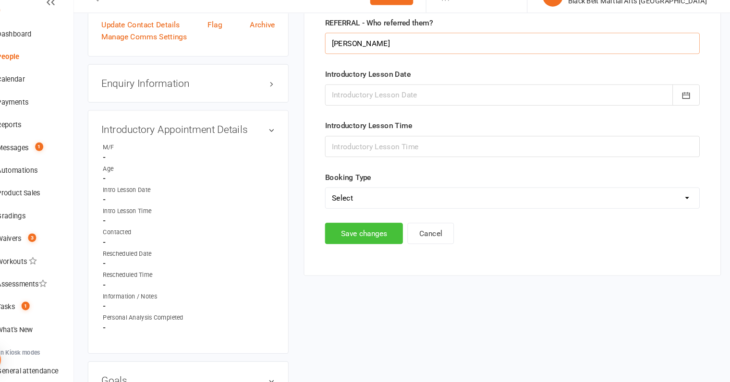
type input "[PERSON_NAME]"
click at [375, 238] on button "Save changes" at bounding box center [377, 241] width 74 height 20
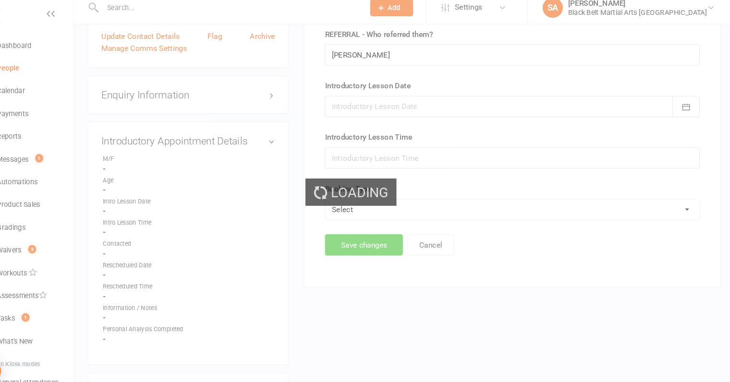
scroll to position [0, 0]
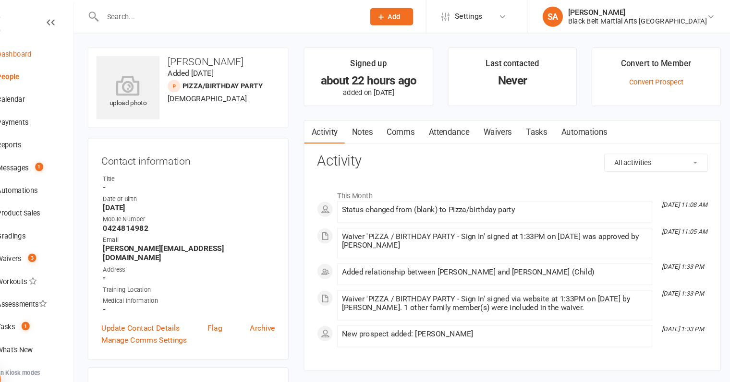
click at [38, 55] on div "Dashboard" at bounding box center [45, 52] width 33 height 8
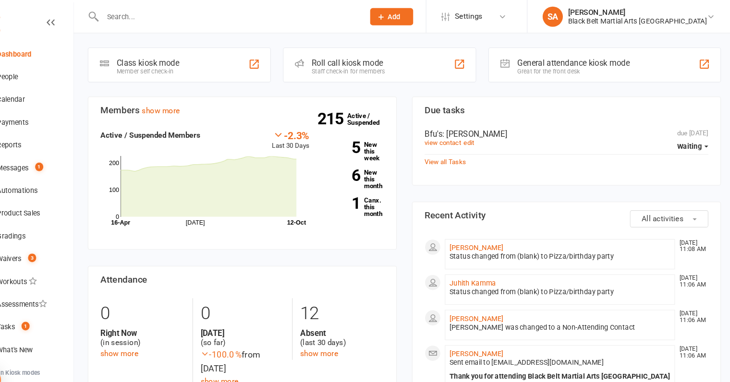
click at [48, 56] on link "Dashboard" at bounding box center [56, 52] width 89 height 22
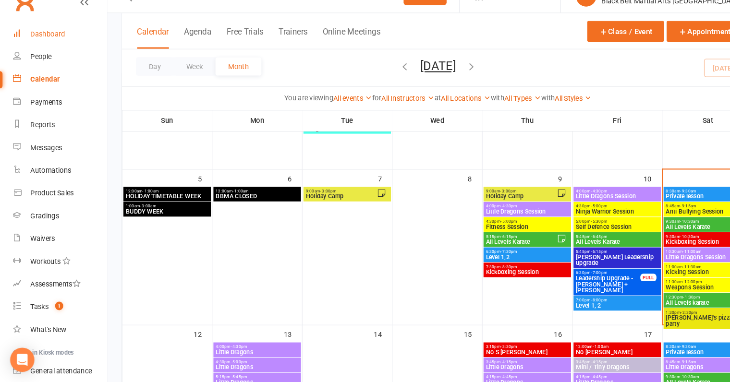
click at [48, 51] on div "Dashboard" at bounding box center [45, 52] width 33 height 8
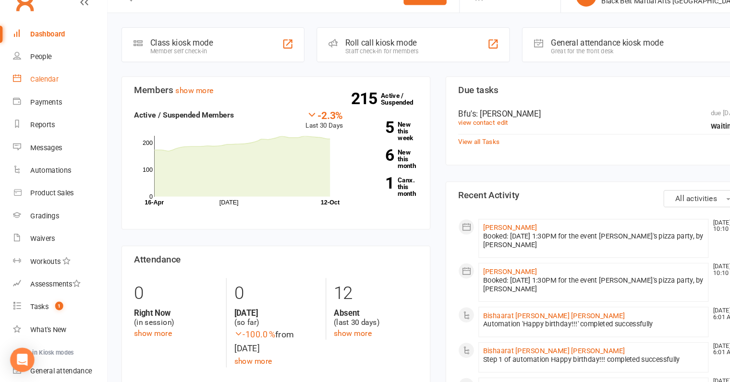
click at [41, 96] on div "Calendar" at bounding box center [42, 95] width 27 height 8
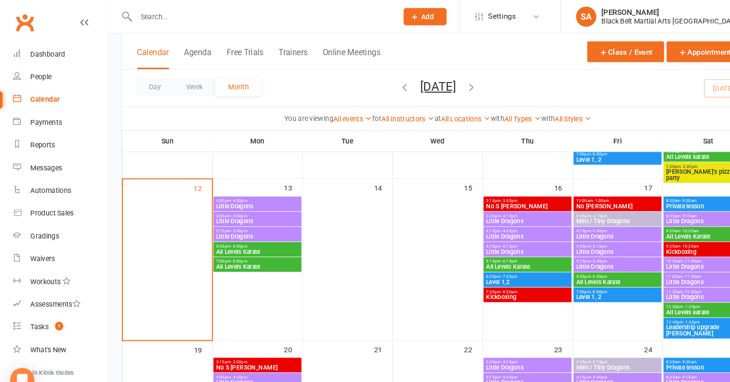
scroll to position [248, 0]
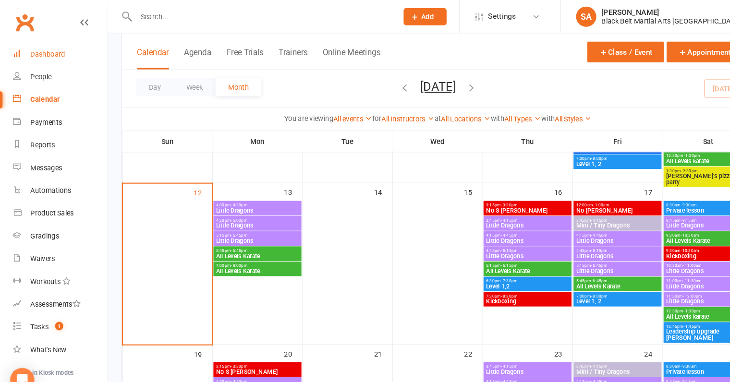
click at [48, 48] on div "Dashboard" at bounding box center [45, 52] width 33 height 8
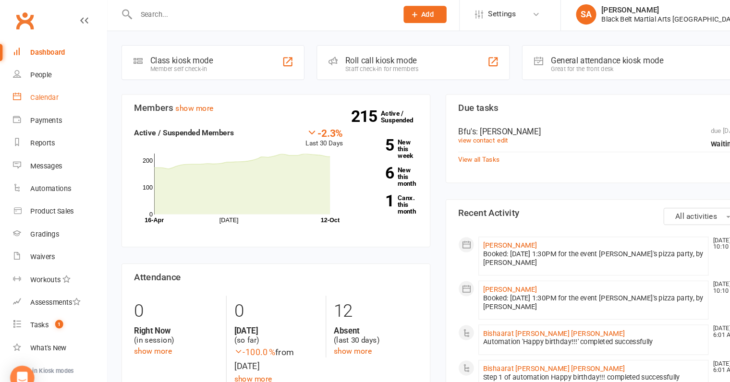
click at [45, 95] on div "Calendar" at bounding box center [42, 95] width 27 height 8
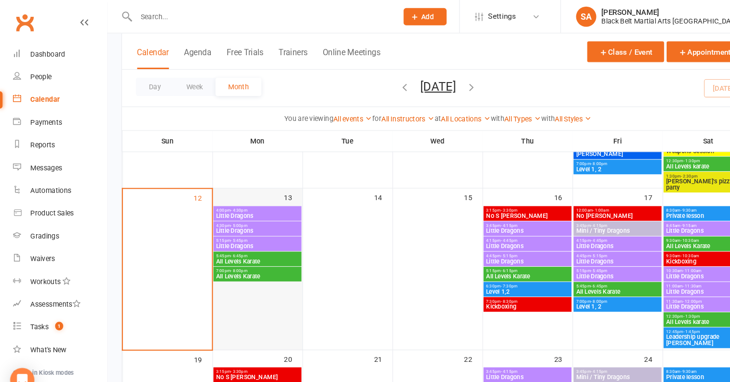
scroll to position [240, 0]
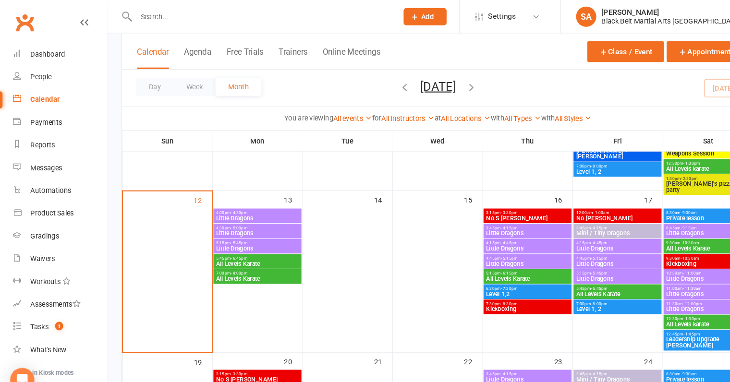
click at [240, 207] on span "Little Dragons" at bounding box center [243, 207] width 79 height 6
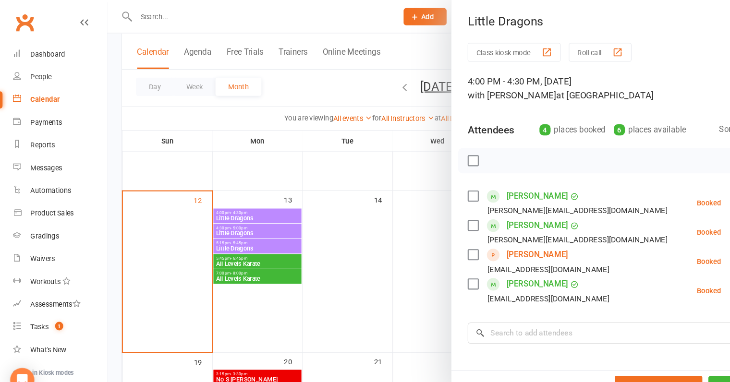
click at [240, 207] on div at bounding box center [416, 191] width 628 height 382
